Goal: Information Seeking & Learning: Learn about a topic

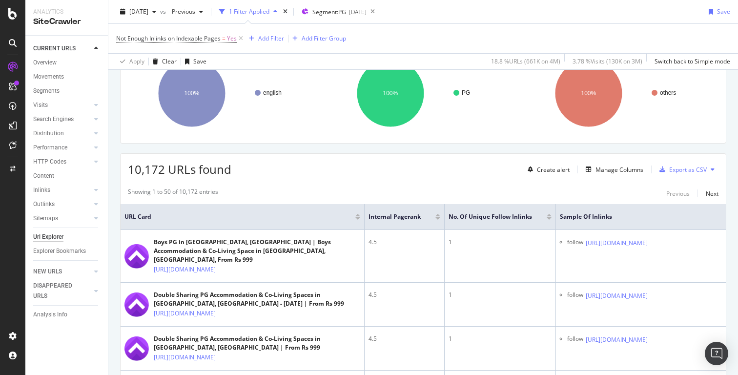
scroll to position [90, 0]
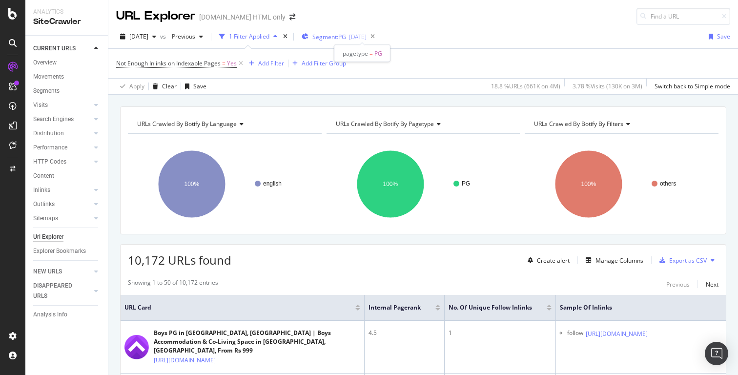
click at [346, 36] on span "Segment: PG" at bounding box center [329, 37] width 34 height 8
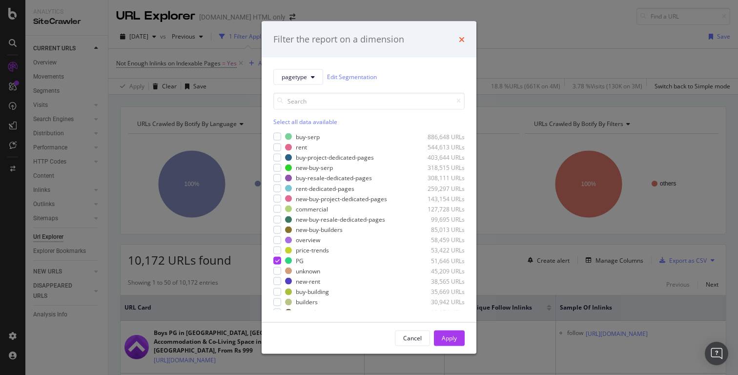
click at [464, 40] on icon "times" at bounding box center [462, 39] width 6 height 8
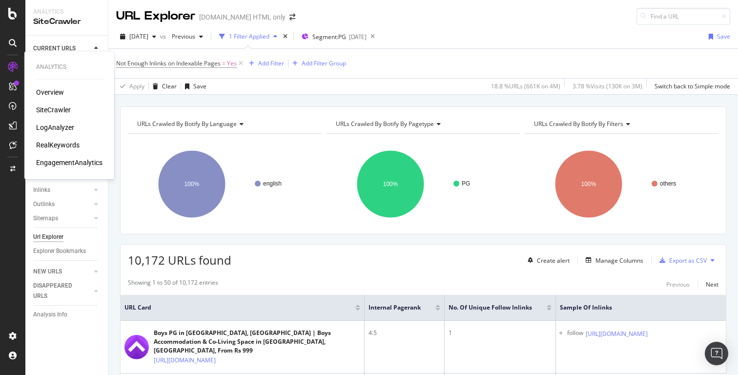
click at [56, 129] on div "LogAnalyzer" at bounding box center [55, 127] width 38 height 10
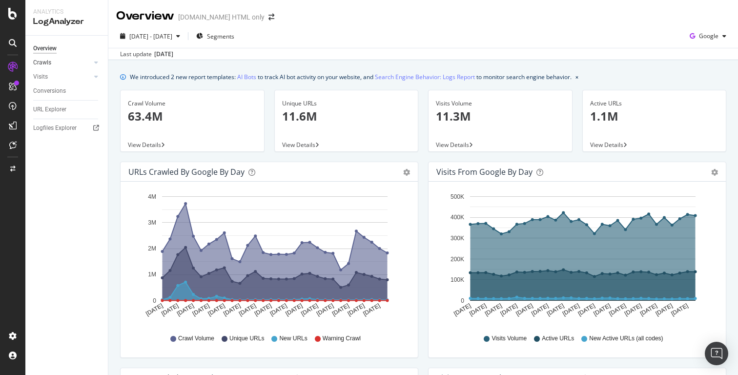
click at [90, 62] on div at bounding box center [86, 63] width 10 height 10
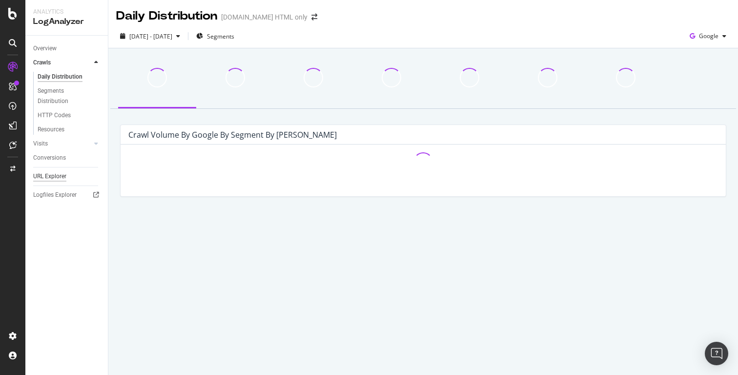
click at [52, 176] on div "URL Explorer" at bounding box center [49, 176] width 33 height 10
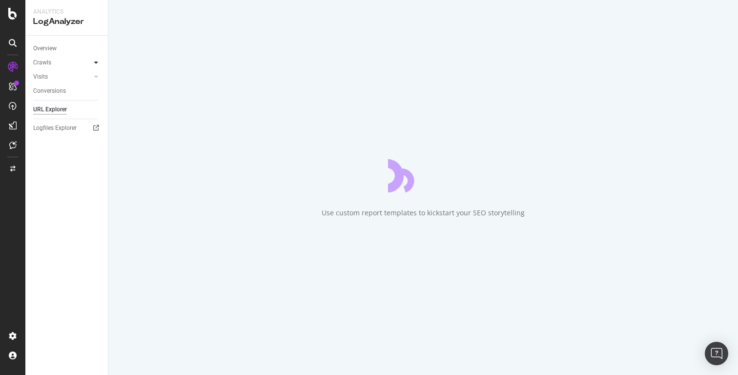
click at [96, 67] on div at bounding box center [96, 63] width 10 height 10
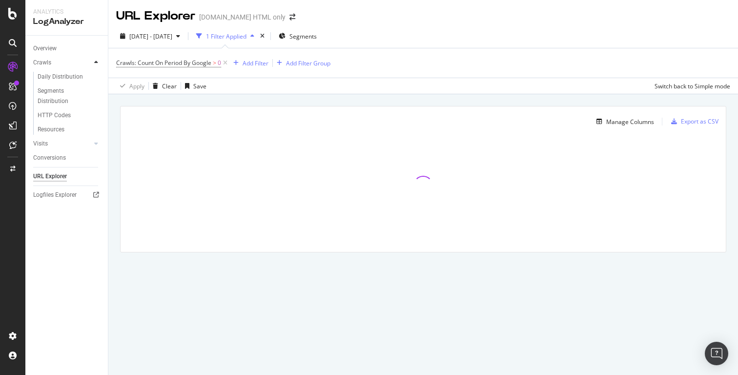
click at [96, 62] on icon at bounding box center [96, 63] width 4 height 6
click at [96, 63] on icon at bounding box center [96, 63] width 4 height 6
click at [56, 99] on div "Segments Distribution" at bounding box center [65, 96] width 54 height 20
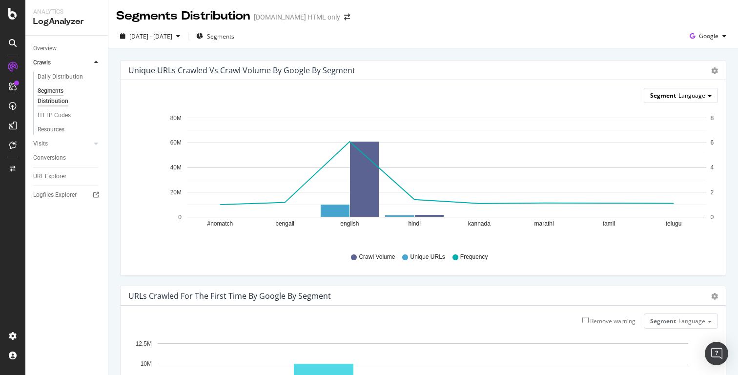
click at [690, 96] on span "Language" at bounding box center [691, 95] width 27 height 8
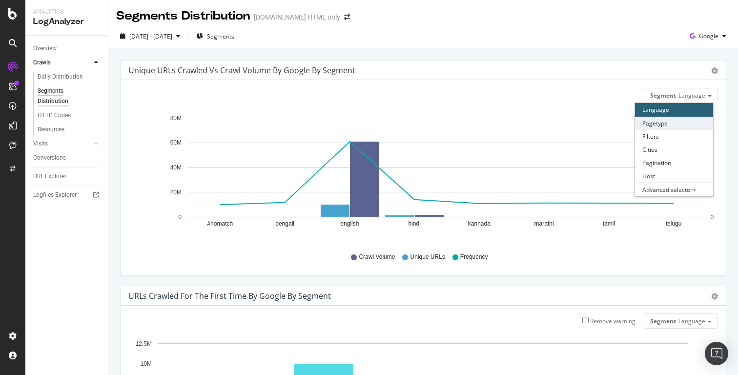
click at [668, 125] on div "Pagetype" at bounding box center [674, 123] width 78 height 13
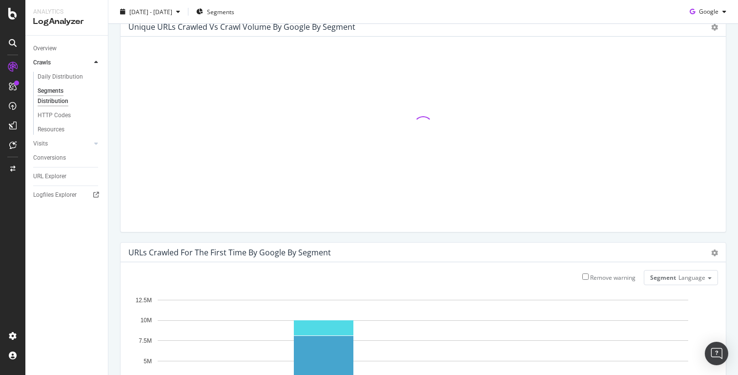
scroll to position [48, 0]
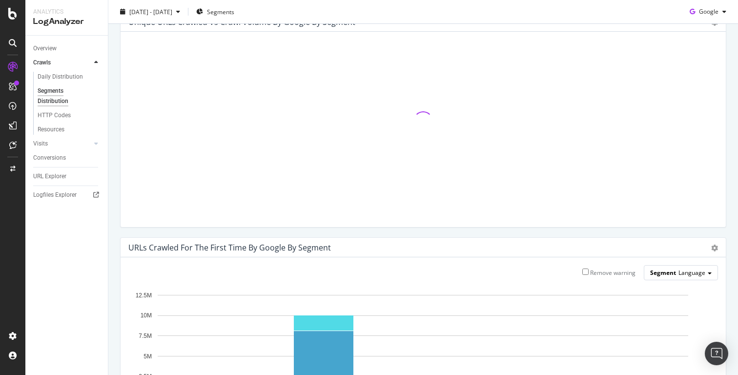
click at [689, 273] on span "Language" at bounding box center [691, 272] width 27 height 8
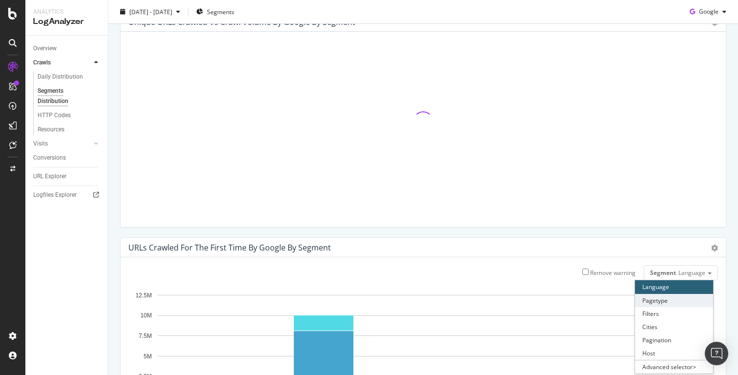
click at [660, 299] on div "Pagetype" at bounding box center [674, 300] width 78 height 13
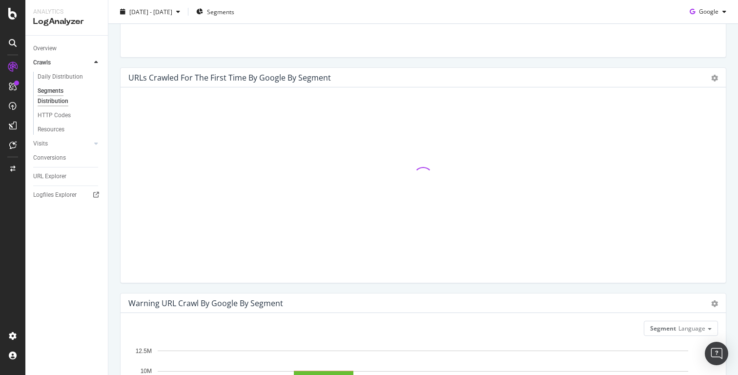
scroll to position [396, 0]
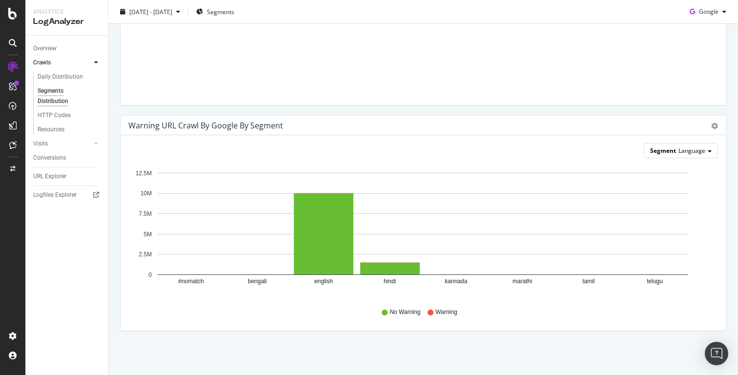
click at [690, 153] on span "Language" at bounding box center [691, 150] width 27 height 8
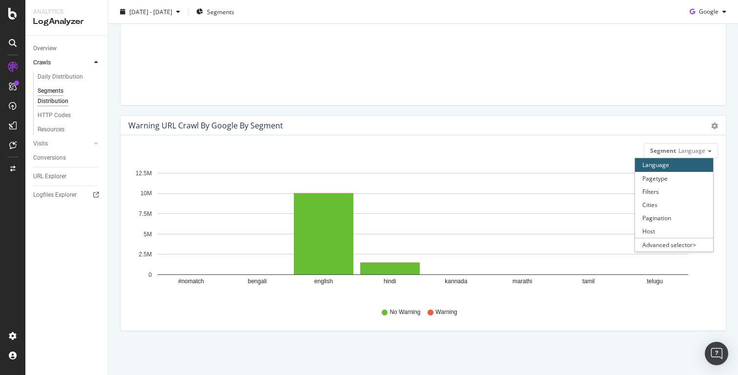
click at [663, 170] on div "Language" at bounding box center [674, 164] width 78 height 13
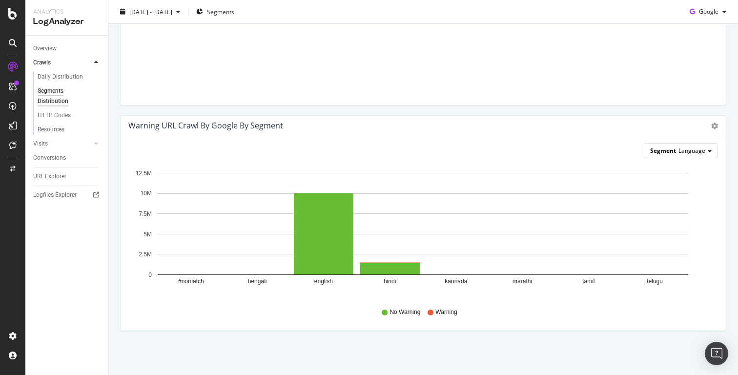
click at [708, 150] on span at bounding box center [709, 151] width 4 height 2
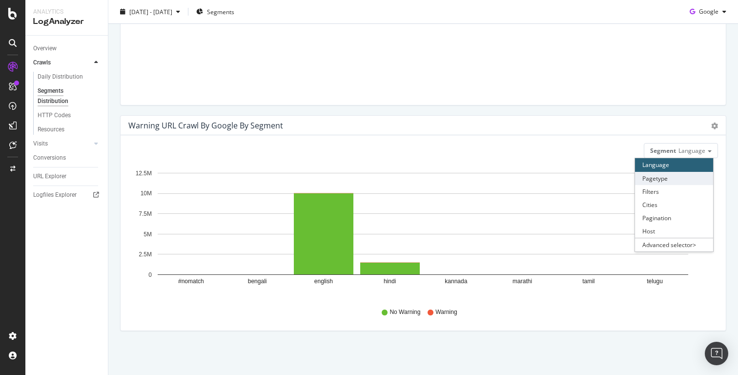
click at [666, 176] on div "Pagetype" at bounding box center [674, 178] width 78 height 13
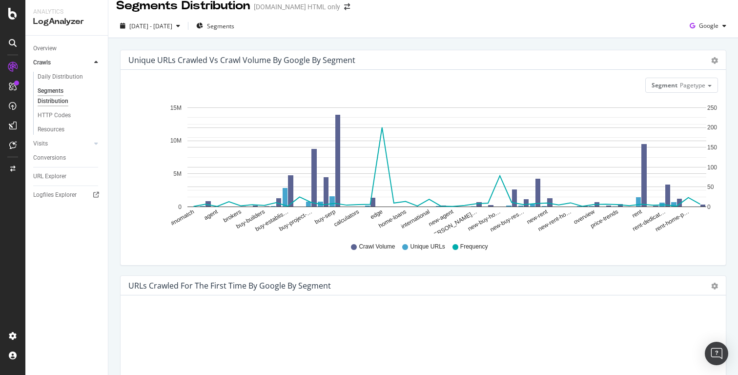
scroll to position [0, 0]
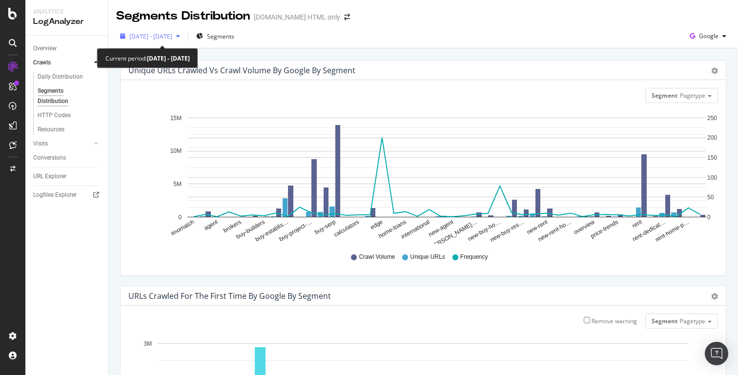
click at [172, 37] on span "[DATE] - [DATE]" at bounding box center [150, 36] width 43 height 8
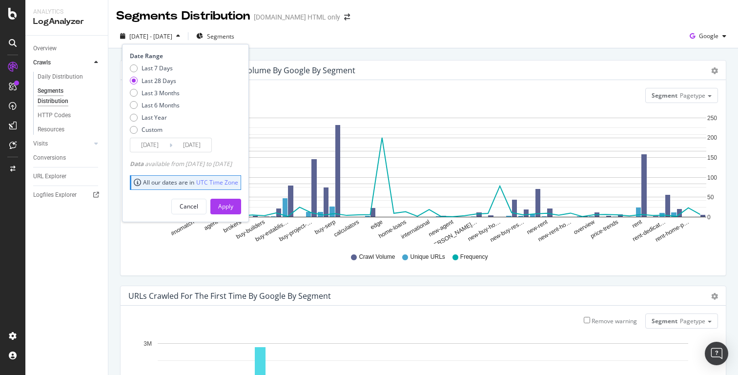
click at [65, 230] on div "Overview Crawls Daily Distribution Segments Distribution HTTP Codes Resources V…" at bounding box center [66, 205] width 82 height 339
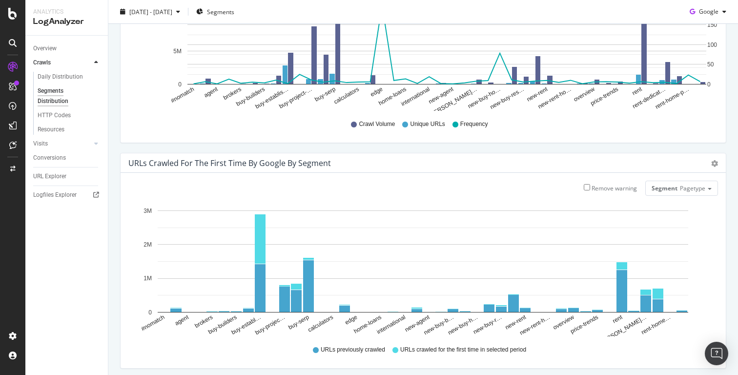
scroll to position [86, 0]
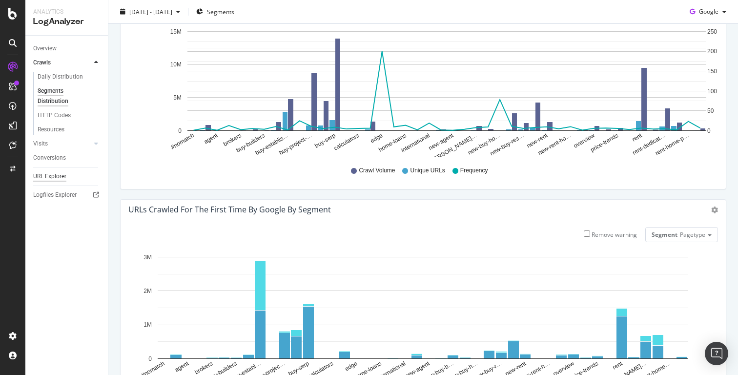
click at [53, 177] on div "URL Explorer" at bounding box center [49, 176] width 33 height 10
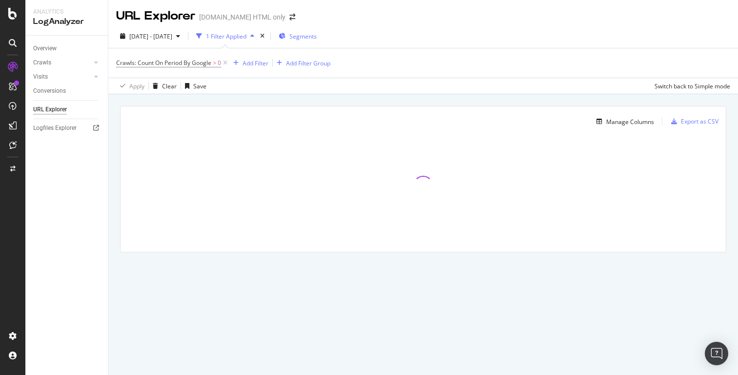
click at [317, 36] on span "Segments" at bounding box center [302, 36] width 27 height 8
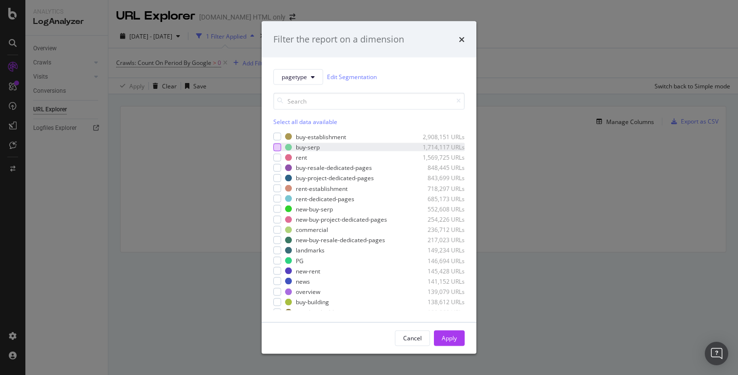
click at [278, 148] on div "modal" at bounding box center [277, 147] width 8 height 8
click at [278, 139] on div "modal" at bounding box center [277, 137] width 8 height 8
click at [275, 210] on div "modal" at bounding box center [277, 209] width 8 height 8
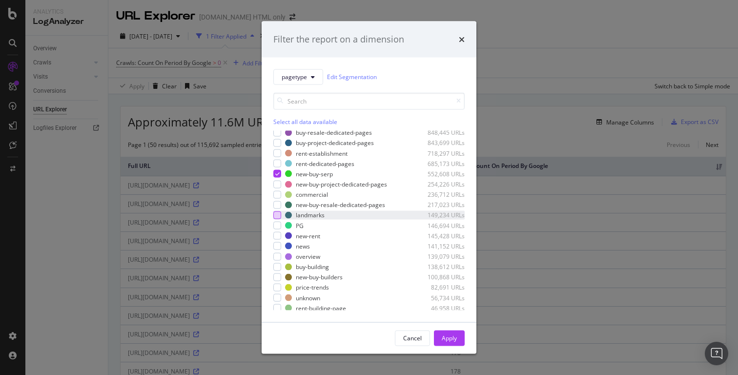
scroll to position [58, 0]
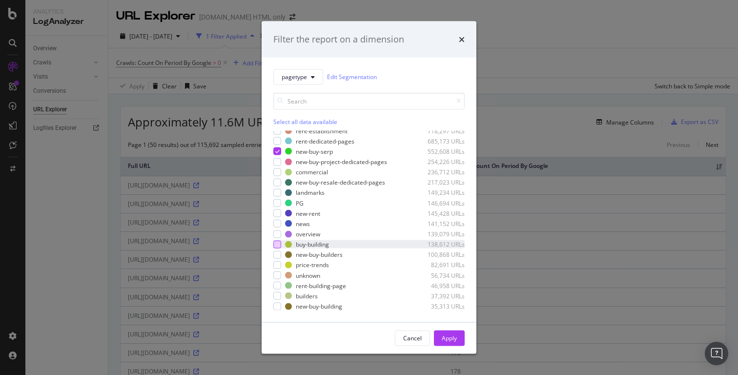
click at [279, 241] on div "modal" at bounding box center [277, 244] width 8 height 8
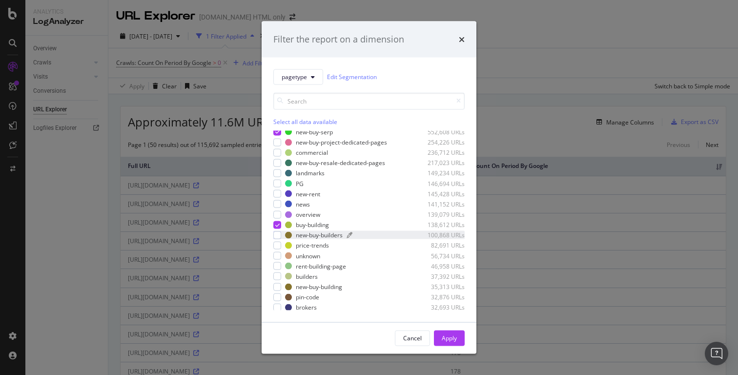
scroll to position [79, 0]
click at [278, 233] on div "modal" at bounding box center [277, 233] width 8 height 8
click at [278, 233] on icon "modal" at bounding box center [277, 232] width 4 height 5
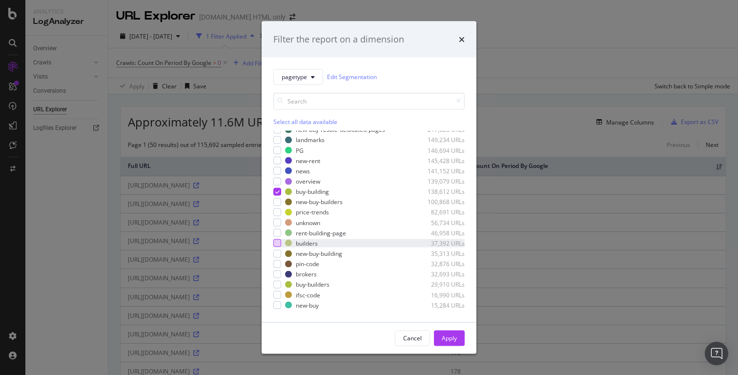
scroll to position [111, 0]
click at [278, 251] on div "modal" at bounding box center [277, 253] width 8 height 8
click at [276, 203] on div "modal" at bounding box center [277, 201] width 8 height 8
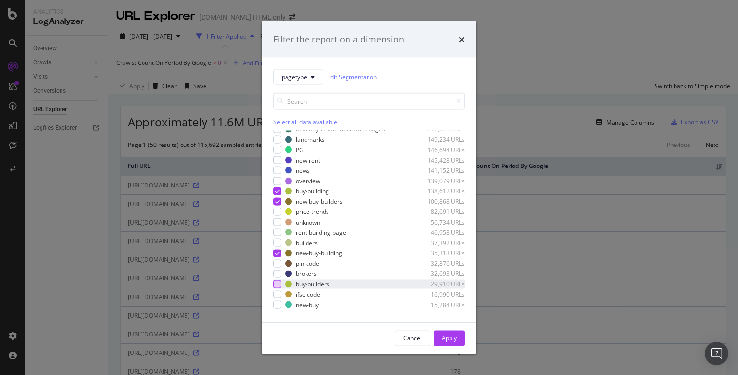
click at [279, 284] on div "modal" at bounding box center [277, 284] width 8 height 8
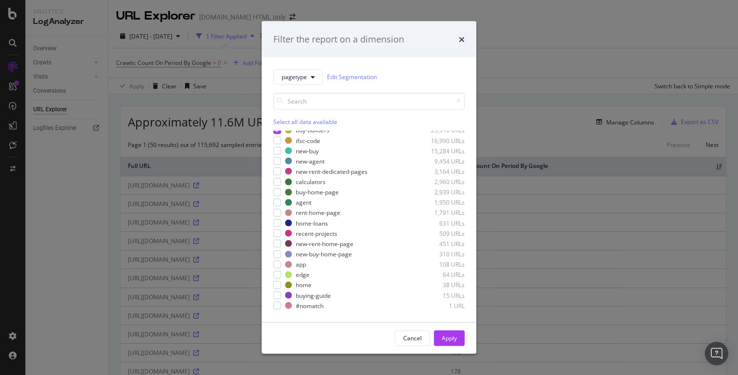
scroll to position [265, 0]
click at [442, 336] on div "Apply" at bounding box center [449, 338] width 15 height 8
